Goal: Check status: Check status

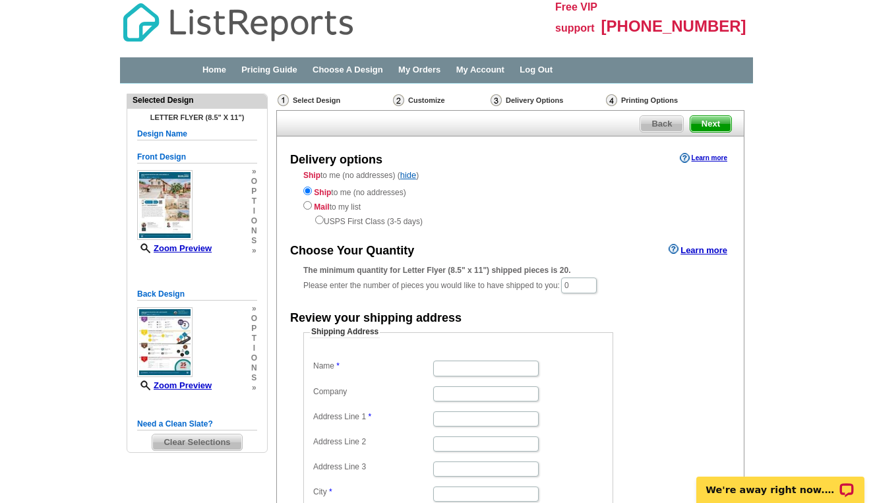
click at [578, 187] on div "Ship to me (no addresses) Mail to my list USPS First Class (3-5 days)" at bounding box center [510, 206] width 414 height 44
click at [305, 204] on input "radio" at bounding box center [307, 205] width 9 height 9
radio input "true"
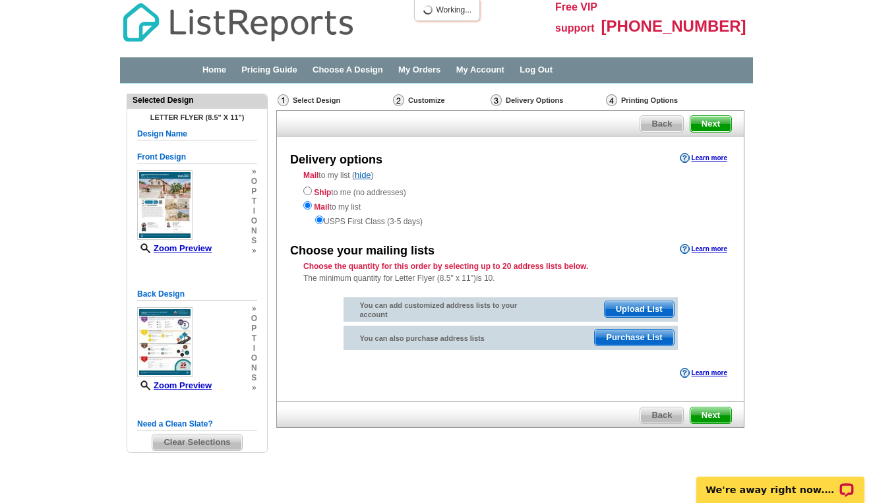
click at [307, 190] on input "radio" at bounding box center [307, 191] width 9 height 9
radio input "true"
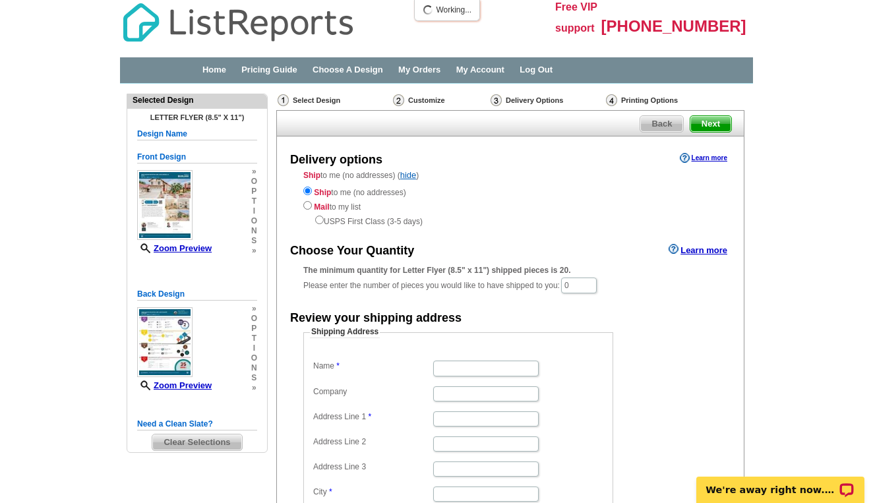
click at [505, 208] on div "Ship to me (no addresses) Mail to my list USPS First Class (3-5 days)" at bounding box center [510, 206] width 414 height 44
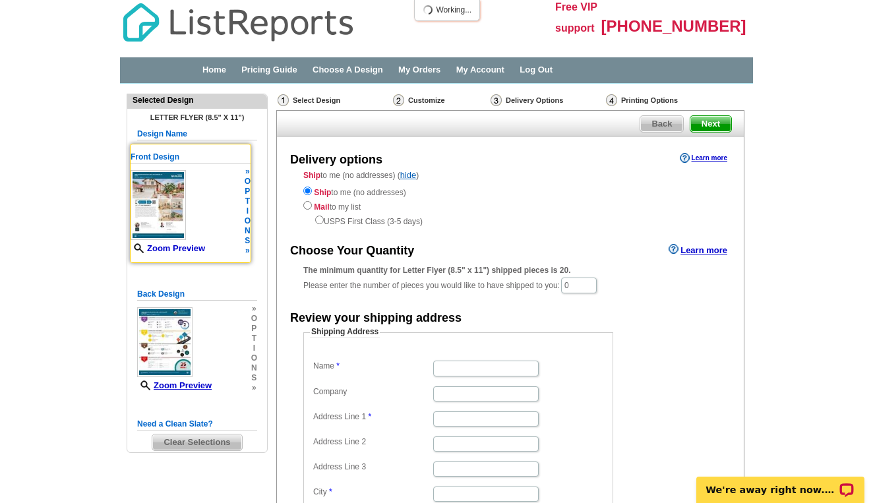
click at [187, 247] on link "Zoom Preview" at bounding box center [168, 248] width 74 height 10
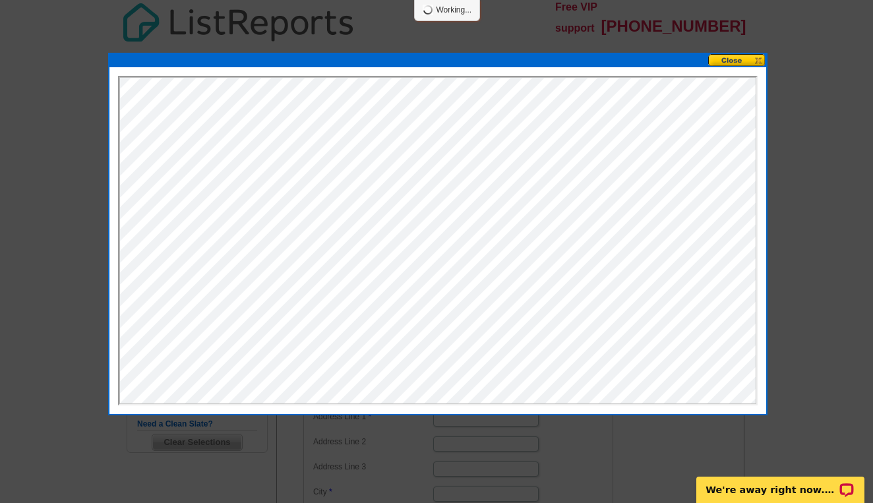
click at [723, 64] on button at bounding box center [737, 60] width 58 height 13
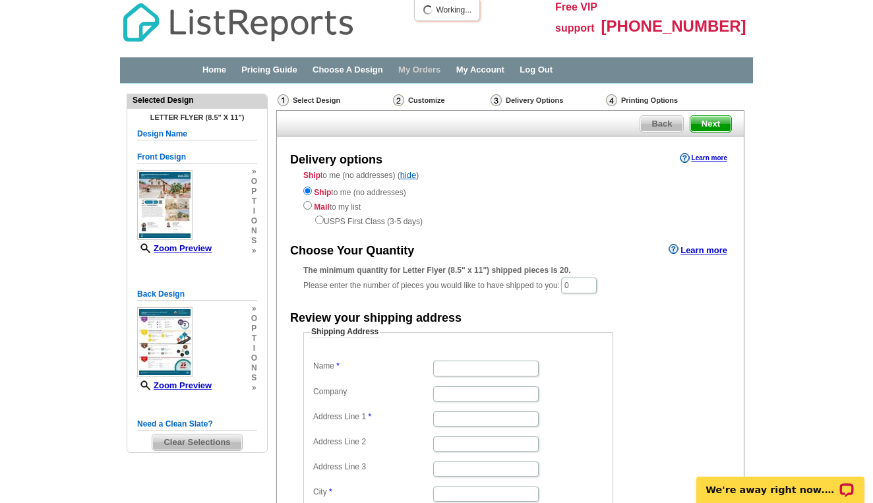
click at [440, 71] on link "My Orders" at bounding box center [419, 70] width 42 height 10
